Goal: Navigation & Orientation: Find specific page/section

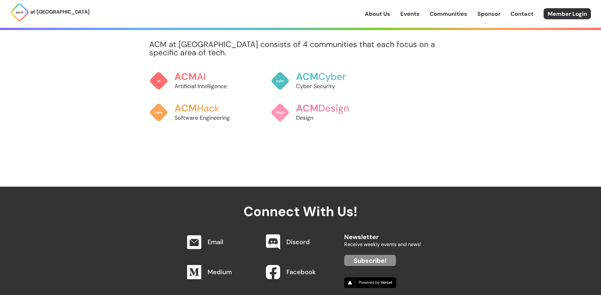
scroll to position [512, 0]
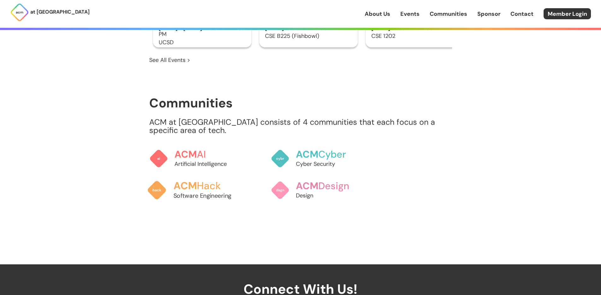
click at [199, 191] on p "Software Engineering" at bounding box center [208, 195] width 70 height 9
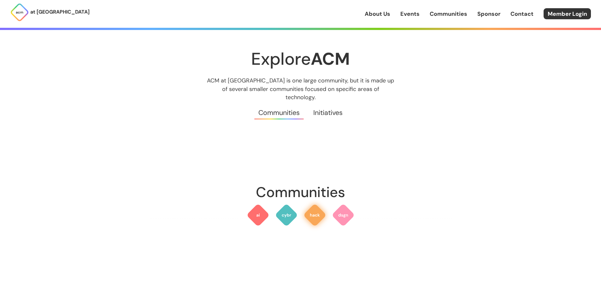
click at [311, 210] on img at bounding box center [314, 214] width 23 height 23
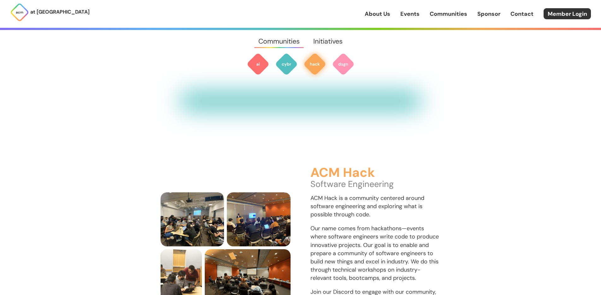
scroll to position [717, 0]
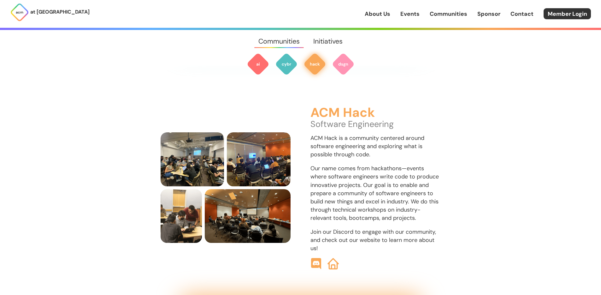
click at [311, 210] on p "Our name comes from hackathons—events where software engineers write code to pr…" at bounding box center [375, 193] width 130 height 58
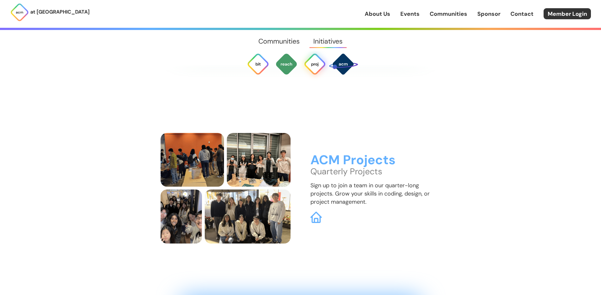
scroll to position [1878, 0]
click at [386, 14] on link "About Us" at bounding box center [378, 14] width 26 height 8
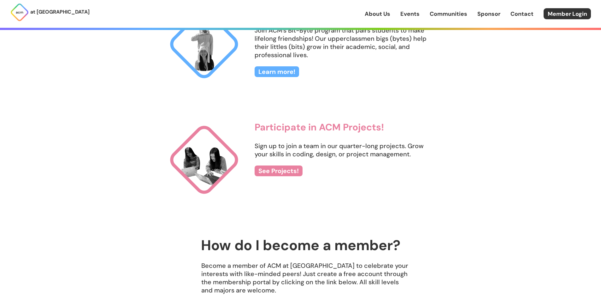
scroll to position [718, 0]
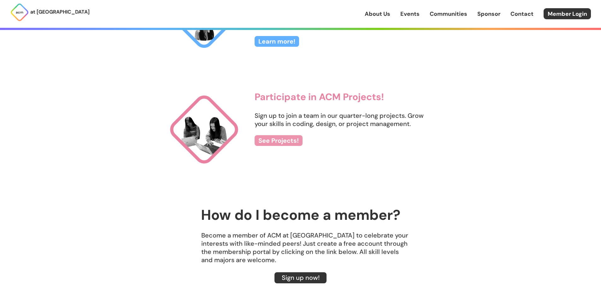
click at [282, 142] on link "See Projects!" at bounding box center [279, 140] width 48 height 11
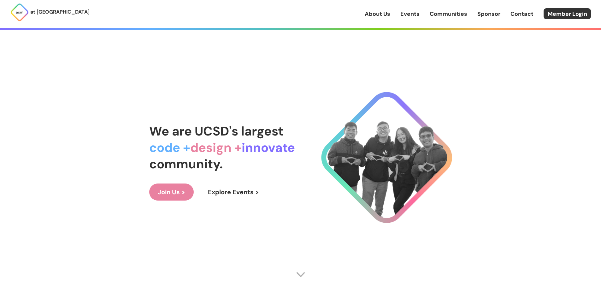
click at [161, 198] on link "Join Us >" at bounding box center [171, 191] width 44 height 17
